Goal: Communication & Community: Answer question/provide support

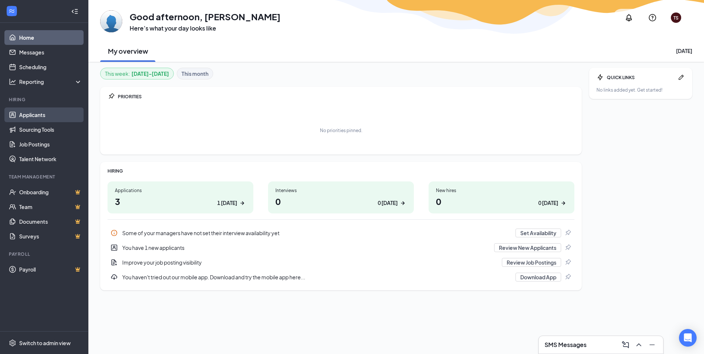
click at [39, 116] on link "Applicants" at bounding box center [50, 114] width 63 height 15
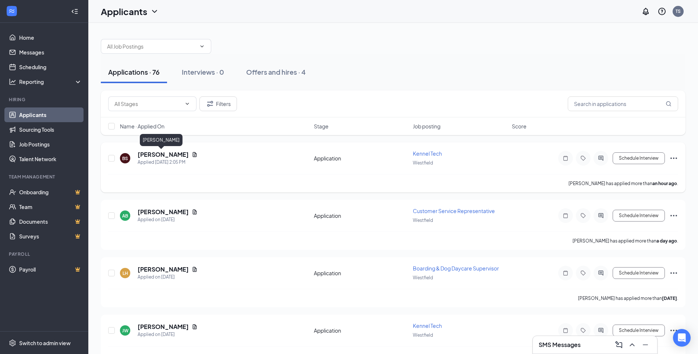
click at [153, 153] on h5 "Brenna Sever" at bounding box center [163, 155] width 51 height 8
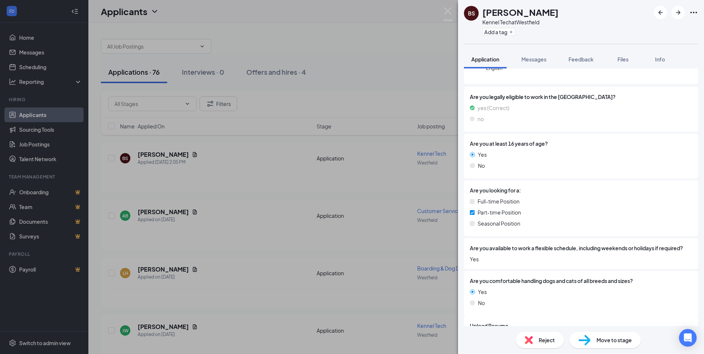
scroll to position [147, 0]
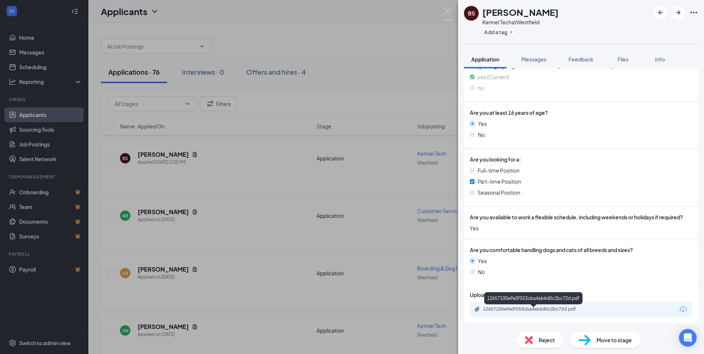
click at [533, 313] on div "12657100e9a0f553cba4ab6d0c2bc72d.pdf" at bounding box center [533, 309] width 119 height 7
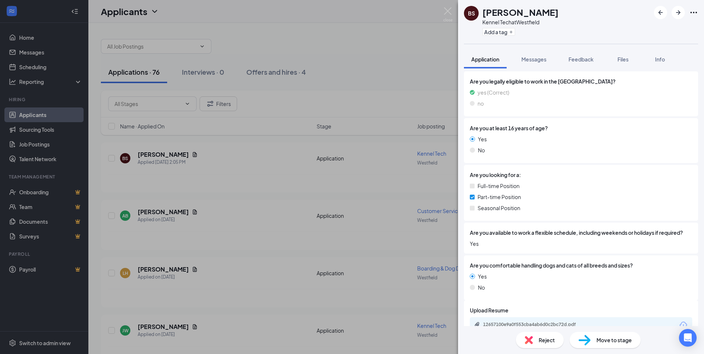
scroll to position [113, 0]
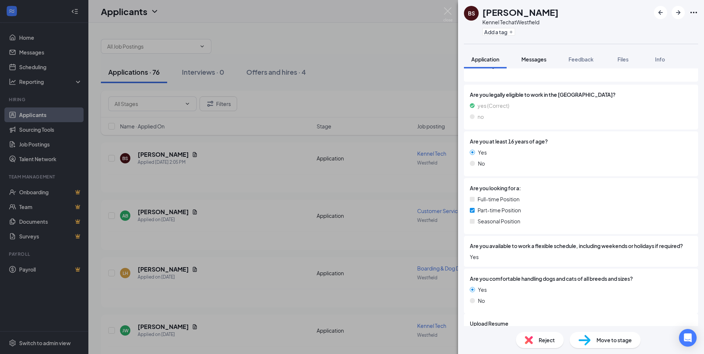
click at [530, 60] on span "Messages" at bounding box center [533, 59] width 25 height 7
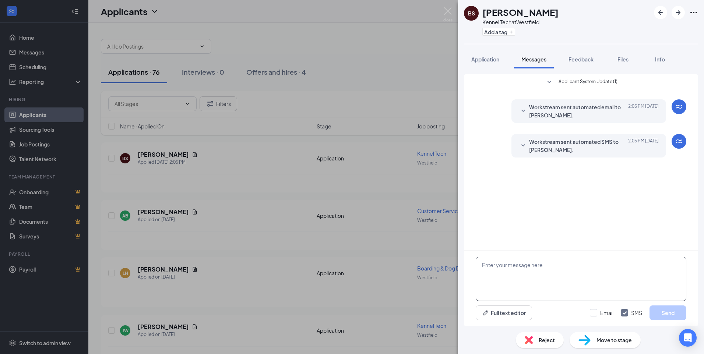
click at [521, 272] on textarea at bounding box center [581, 279] width 211 height 44
click at [539, 268] on textarea "Thank you for your" at bounding box center [581, 279] width 211 height 44
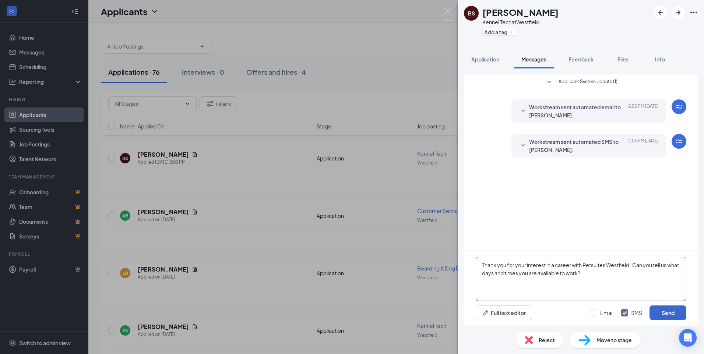
type textarea "Thank you for your interest in a career with Petsuites Westfield! Can you tell …"
click at [655, 314] on button "Send" at bounding box center [667, 313] width 37 height 15
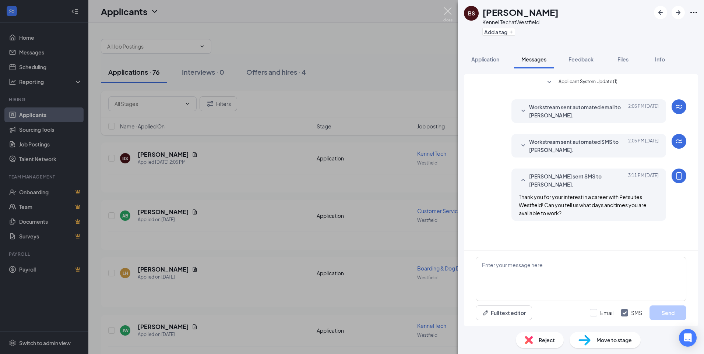
click at [449, 13] on img at bounding box center [447, 14] width 9 height 14
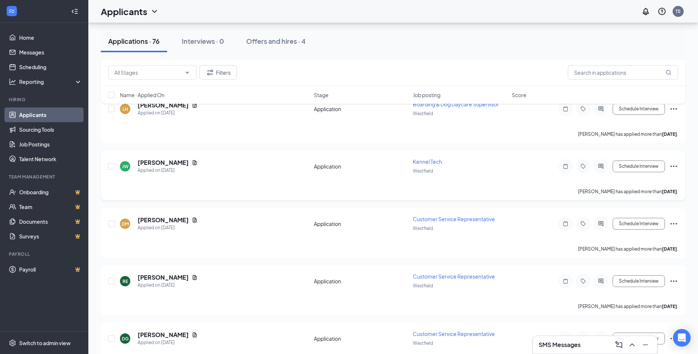
scroll to position [184, 0]
